Goal: Information Seeking & Learning: Learn about a topic

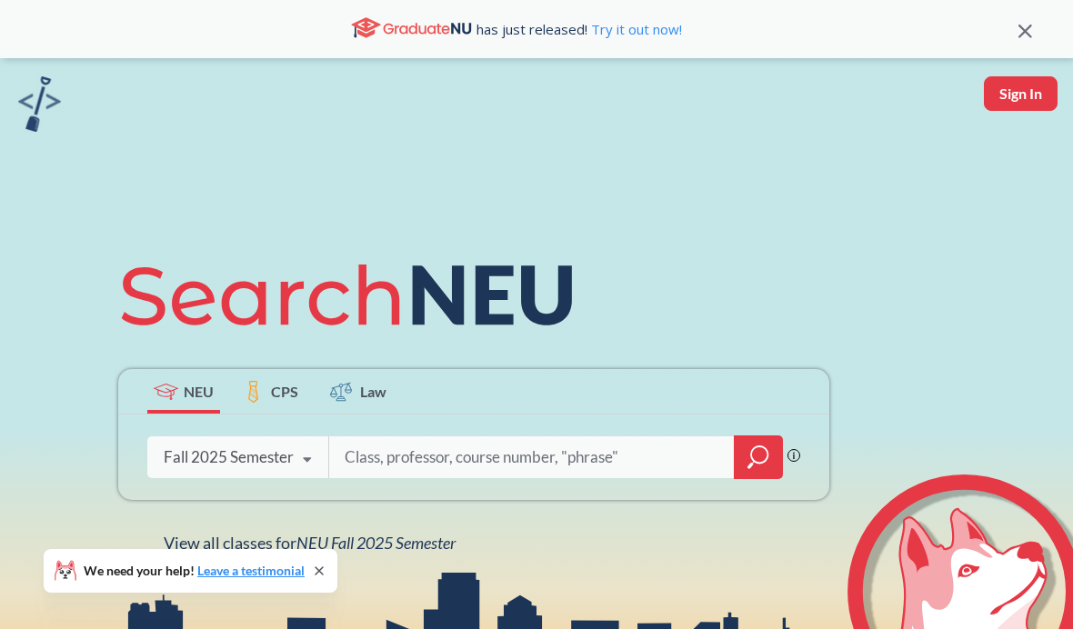
click at [386, 457] on input "search" at bounding box center [532, 457] width 378 height 38
type input "Cs 6120"
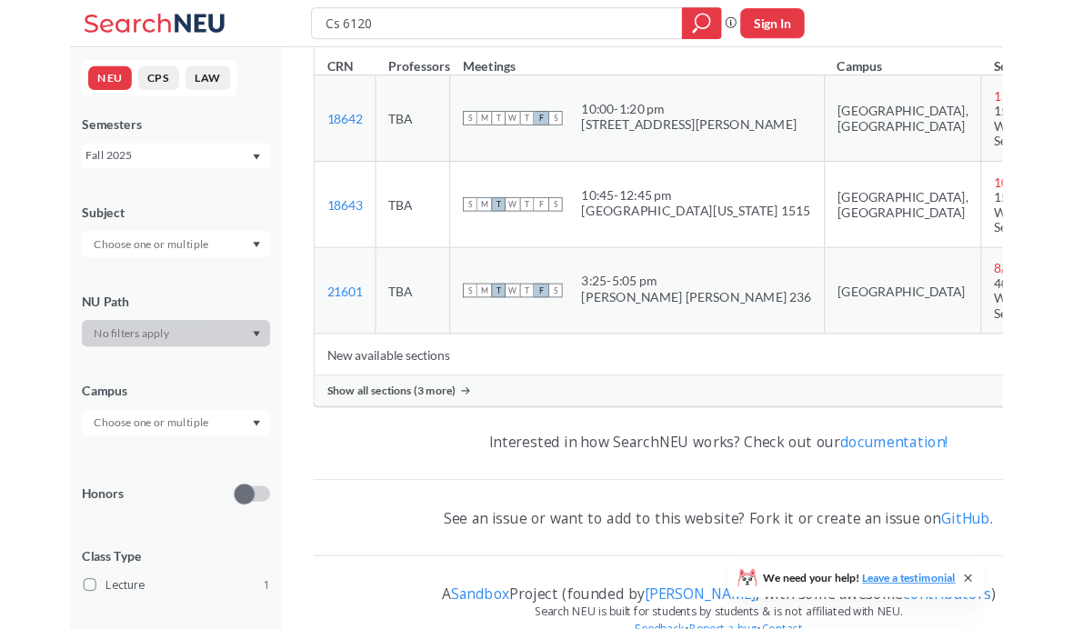
scroll to position [362, 0]
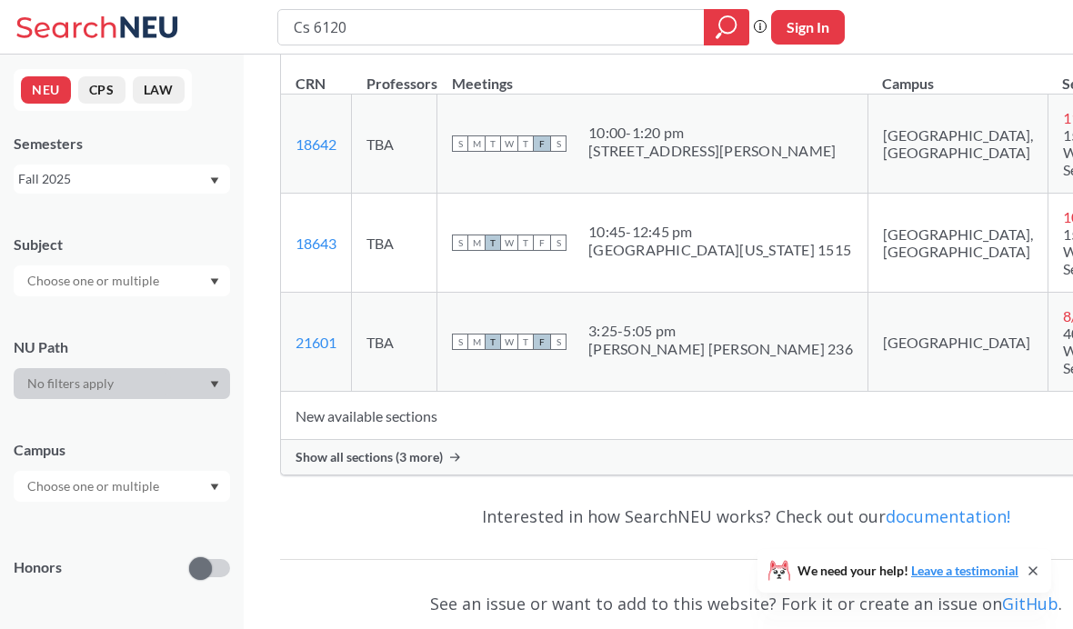
click at [378, 475] on div "Show all sections (3 more)" at bounding box center [746, 457] width 930 height 35
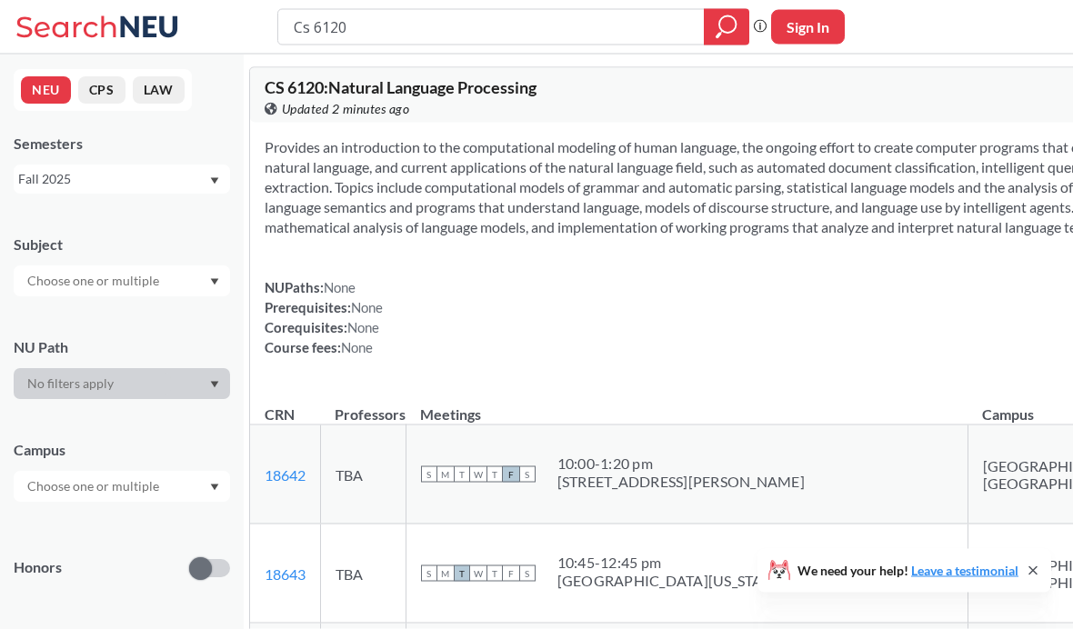
scroll to position [0, 0]
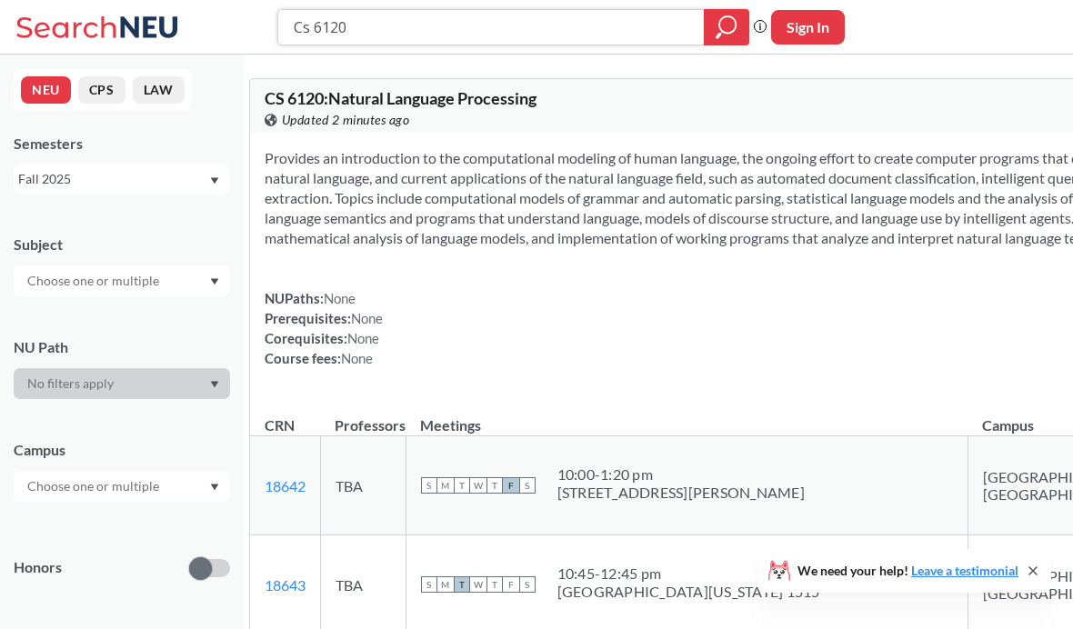
click at [543, 28] on input "Cs 6120" at bounding box center [491, 27] width 399 height 31
type input "Cs 5100"
click at [724, 25] on icon "magnifying glass" at bounding box center [727, 27] width 22 height 25
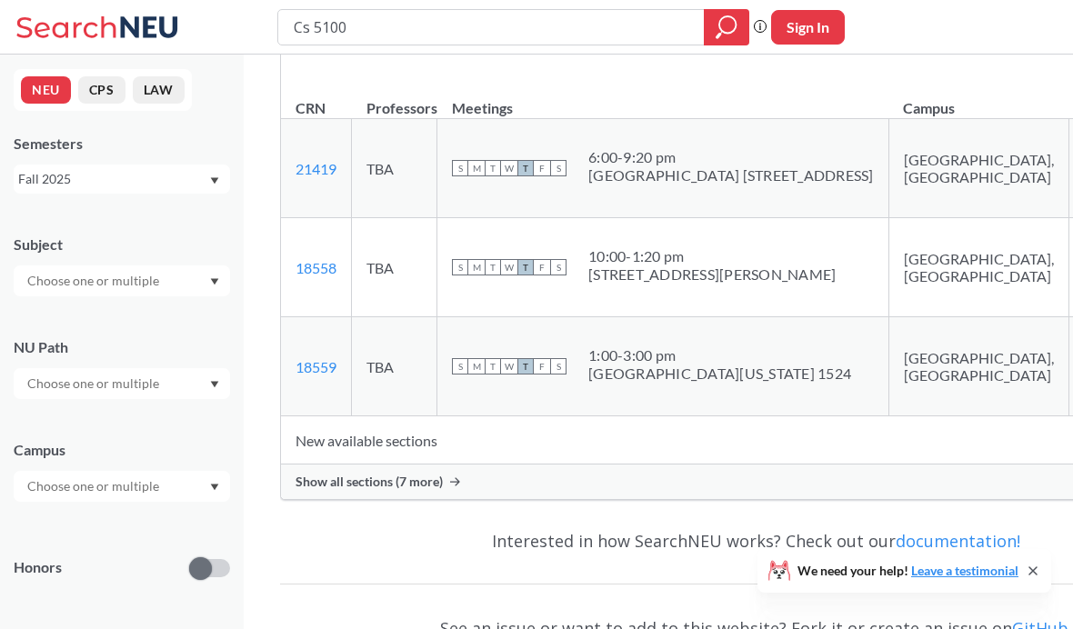
scroll to position [298, 0]
type input "Cs 5340"
click at [716, 26] on icon "magnifying glass" at bounding box center [727, 27] width 22 height 25
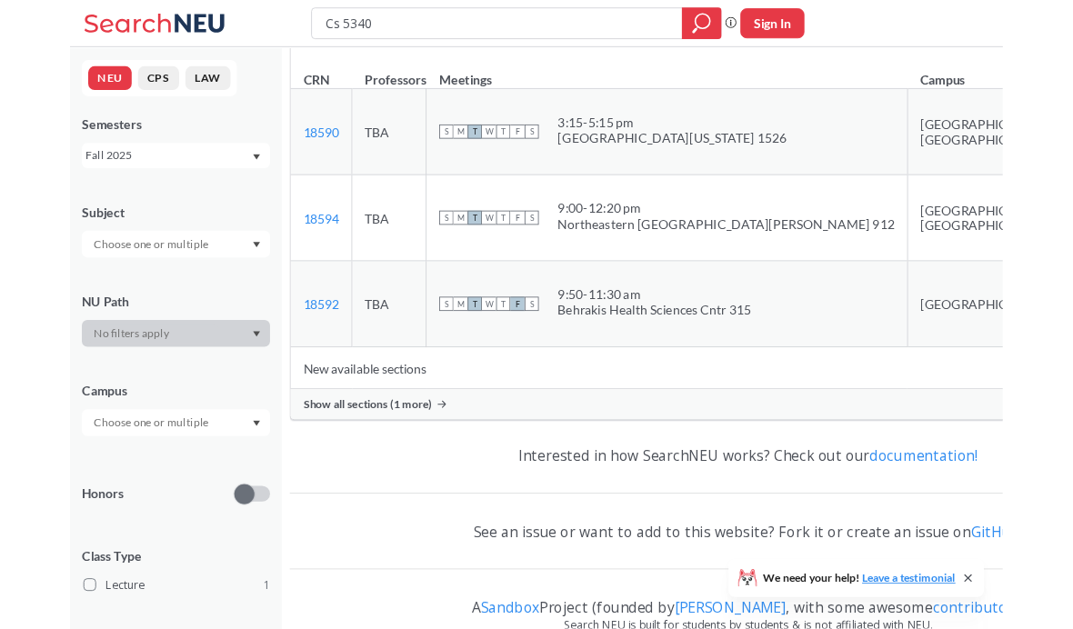
scroll to position [375, 0]
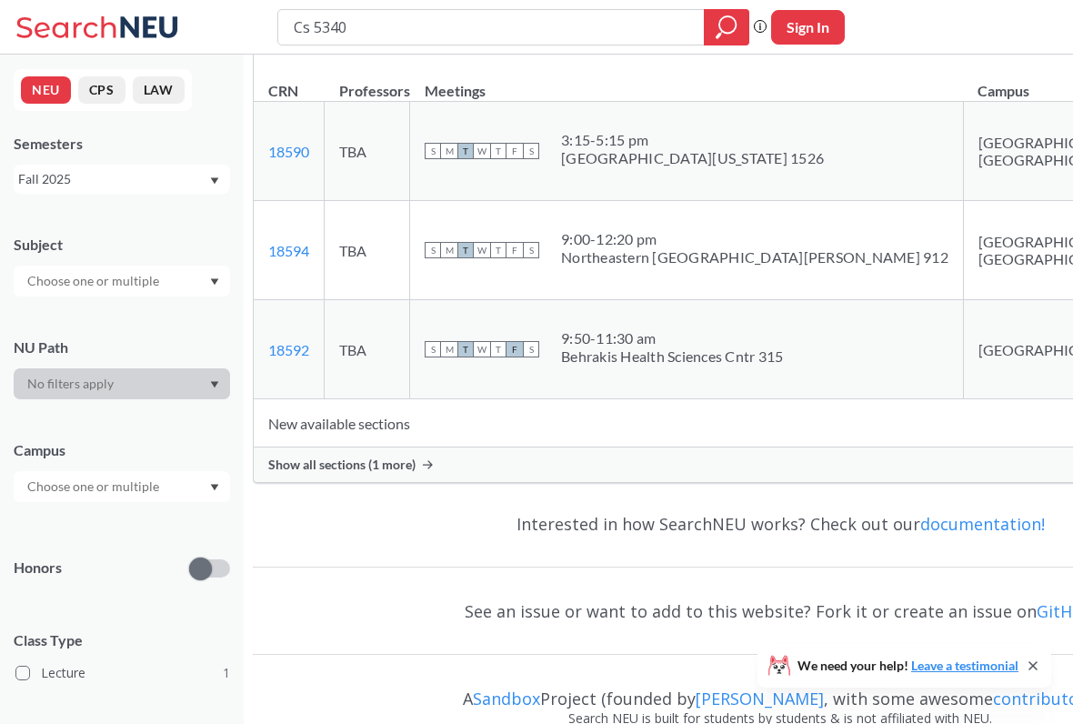
click at [416, 473] on span "Show all sections (1 more)" at bounding box center [341, 464] width 147 height 16
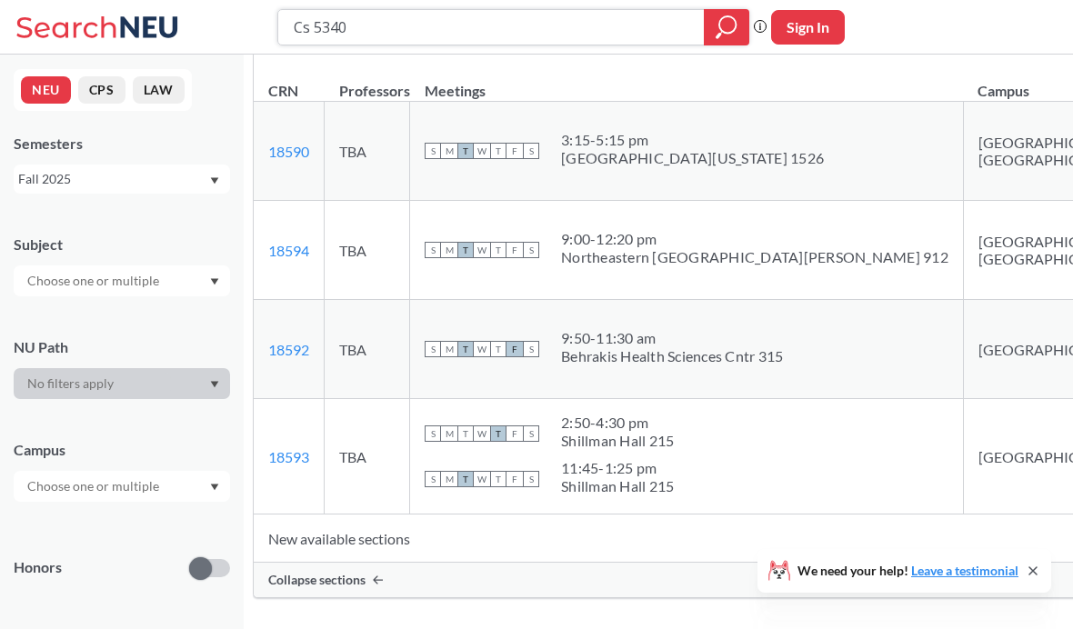
click at [498, 34] on input "Cs 5340" at bounding box center [491, 27] width 399 height 31
type input "Cs 6140"
click at [721, 24] on icon "magnifying glass" at bounding box center [727, 27] width 22 height 25
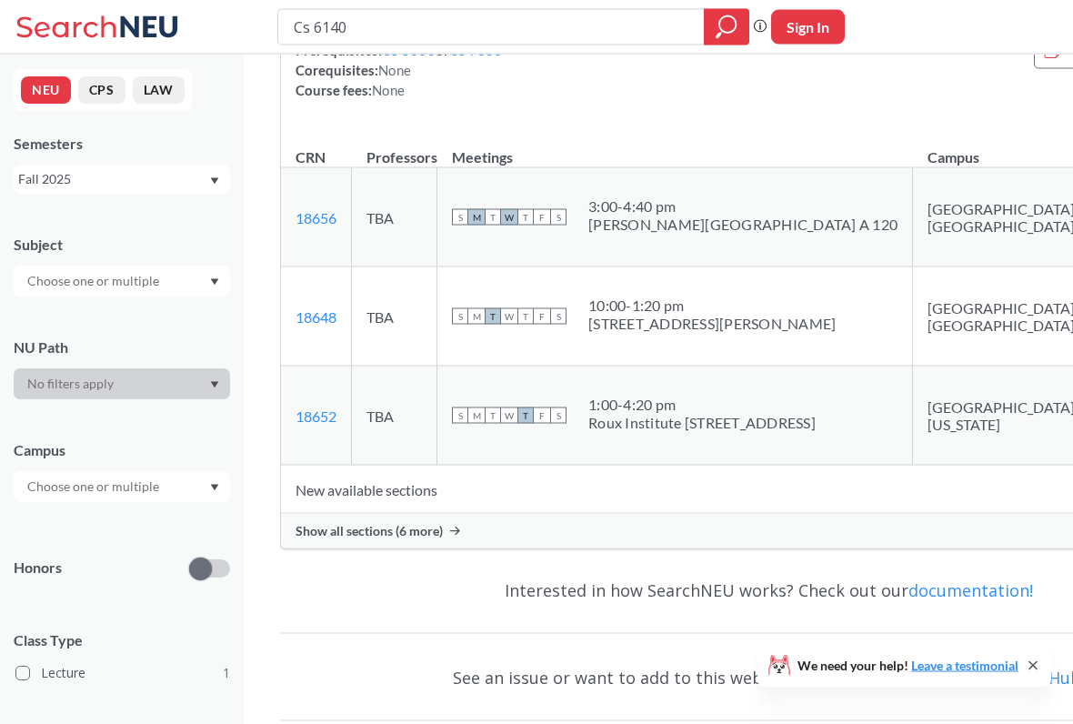
click at [386, 548] on div "Show all sections (6 more)" at bounding box center [768, 531] width 975 height 35
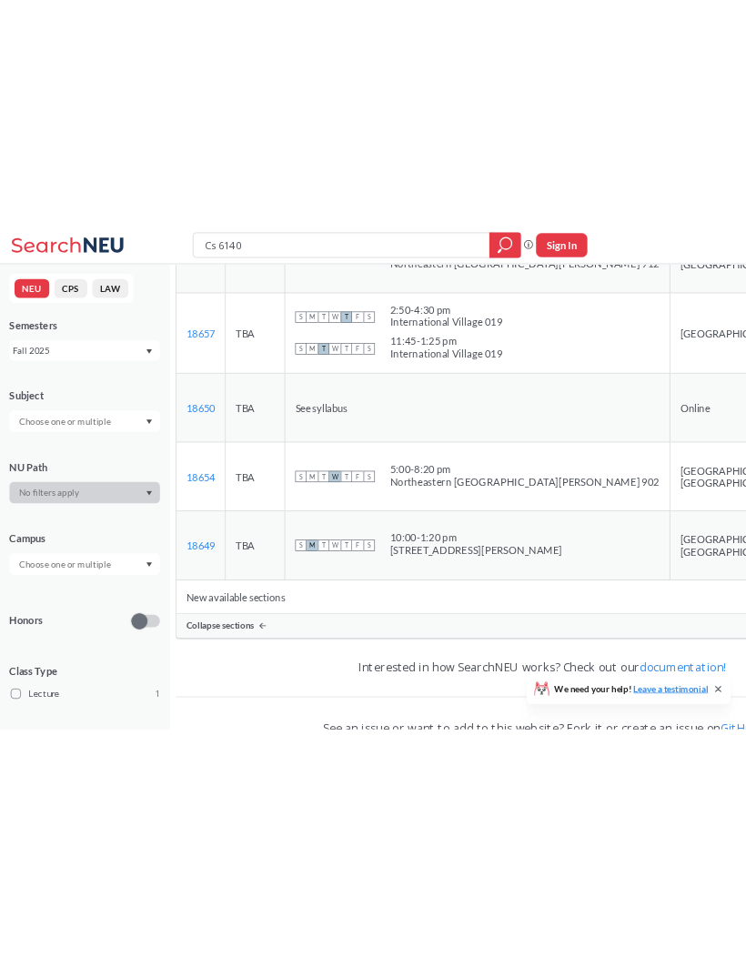
scroll to position [765, 0]
